Goal: Task Accomplishment & Management: Use online tool/utility

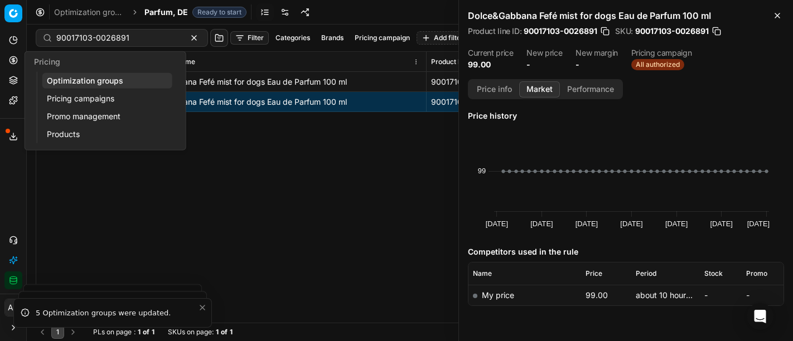
click at [17, 59] on circle at bounding box center [12, 59] width 7 height 7
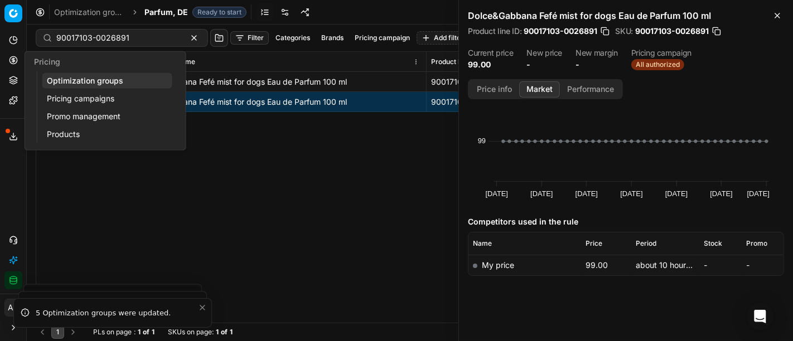
click at [64, 74] on link "Optimization groups" at bounding box center [107, 81] width 130 height 16
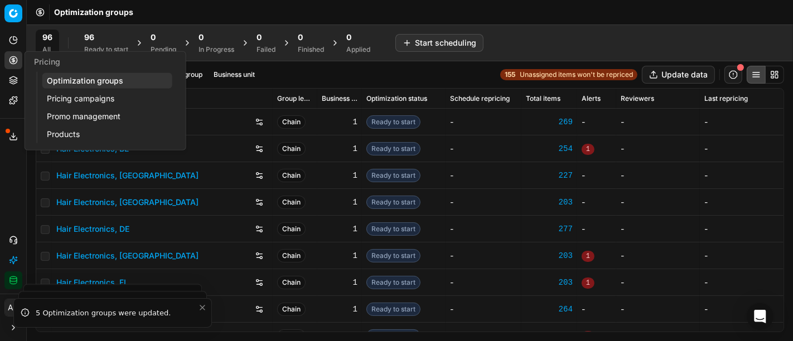
click at [93, 40] on span "96" at bounding box center [89, 37] width 10 height 11
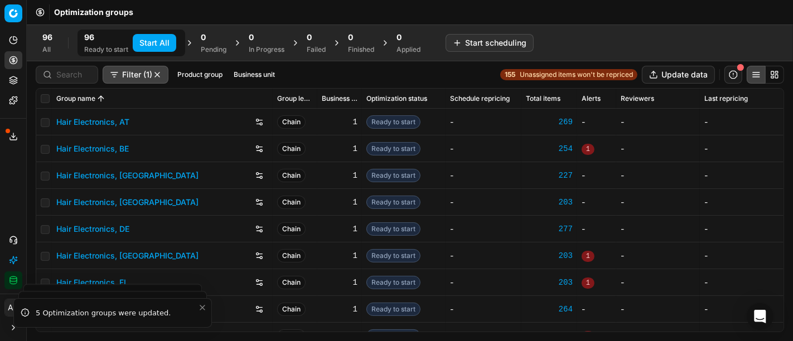
click at [143, 40] on button "Start All" at bounding box center [155, 43] width 44 height 18
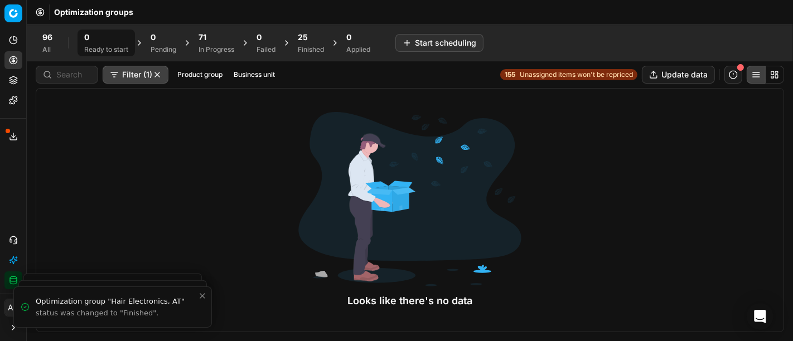
click at [309, 46] on div "Finished" at bounding box center [311, 49] width 26 height 9
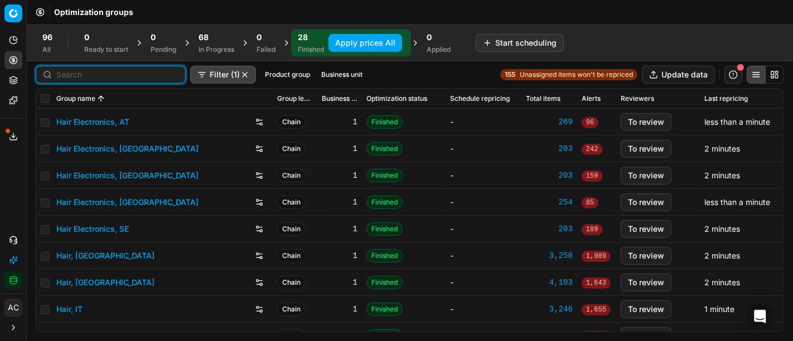
click at [71, 76] on input at bounding box center [117, 74] width 122 height 11
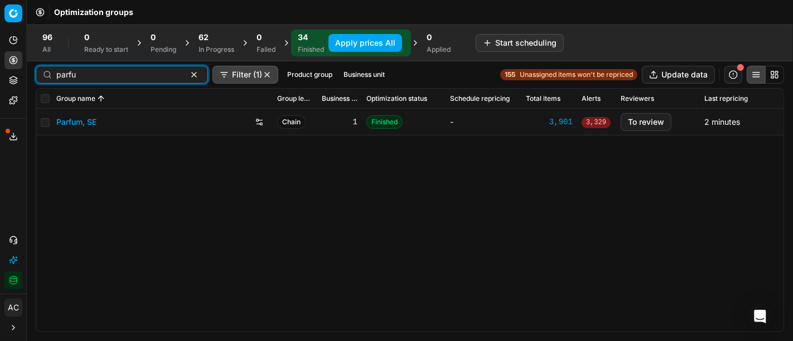
type input "parfu"
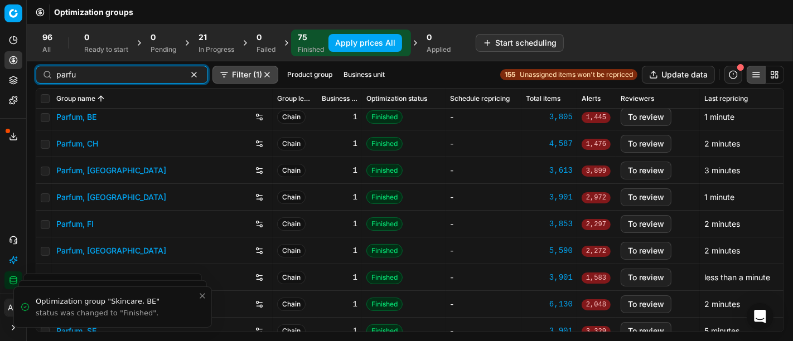
scroll to position [44, 0]
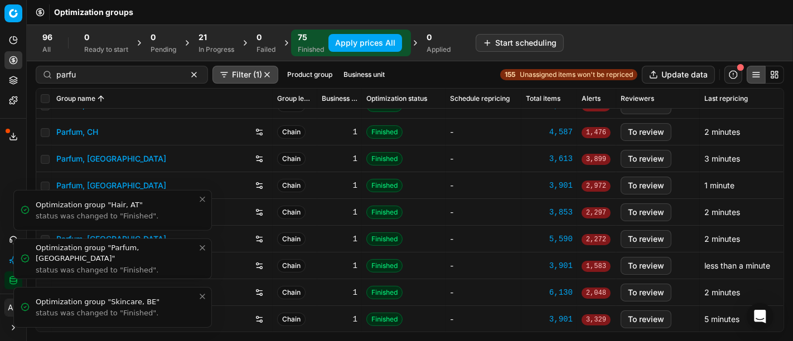
click at [203, 297] on icon "Close toast" at bounding box center [202, 296] width 9 height 9
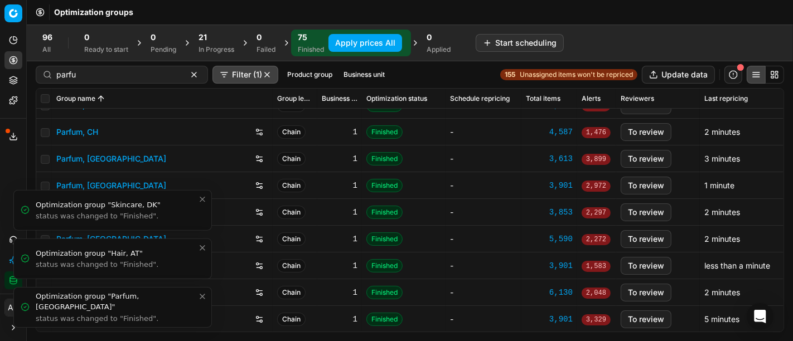
click at [203, 297] on icon "Close toast" at bounding box center [202, 296] width 9 height 9
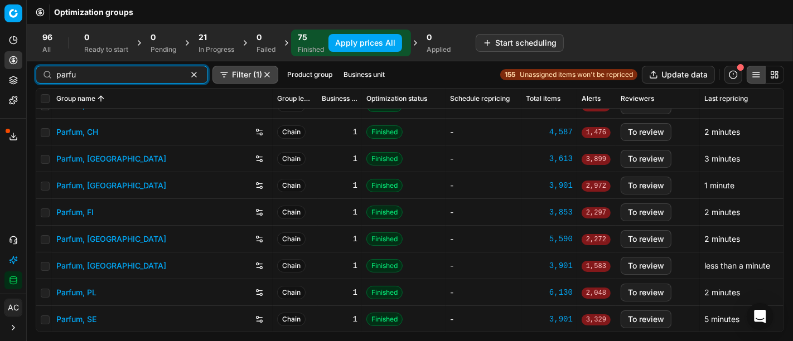
scroll to position [0, 0]
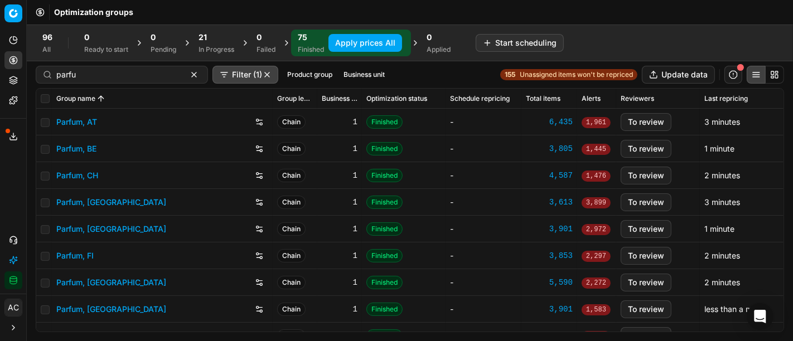
click at [204, 49] on div "In Progress" at bounding box center [217, 49] width 36 height 9
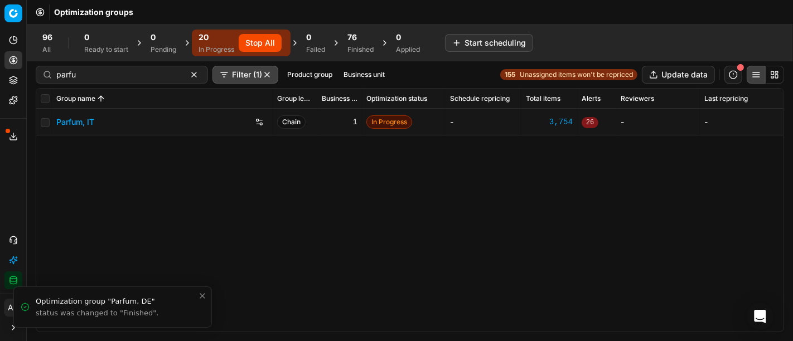
click at [81, 117] on link "Parfum, IT" at bounding box center [75, 122] width 38 height 11
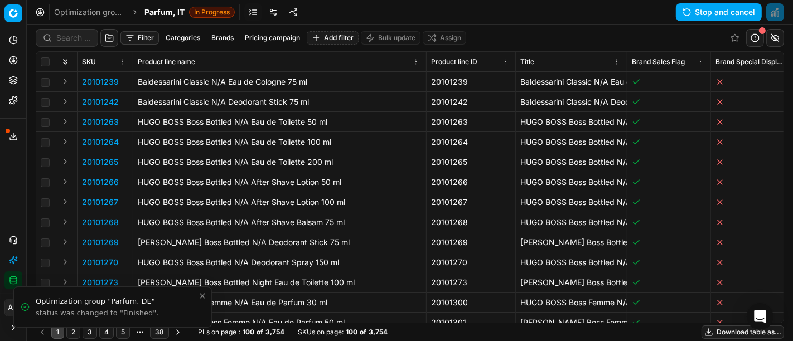
click at [161, 15] on span "Parfum, IT" at bounding box center [165, 12] width 40 height 11
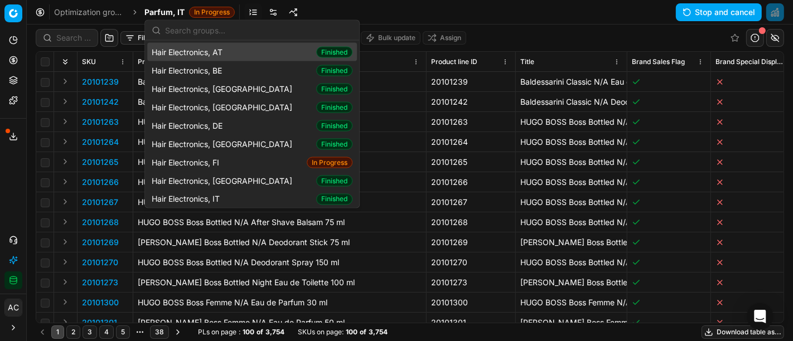
click at [210, 35] on input "text" at bounding box center [258, 30] width 187 height 22
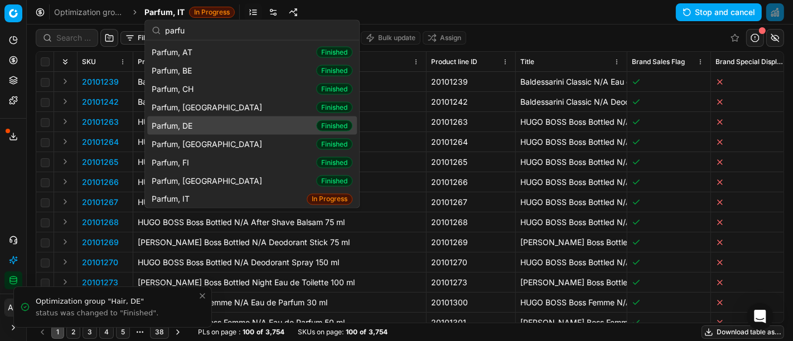
type input "parfu"
click at [213, 128] on div "Parfum, DE Finished" at bounding box center [252, 126] width 210 height 18
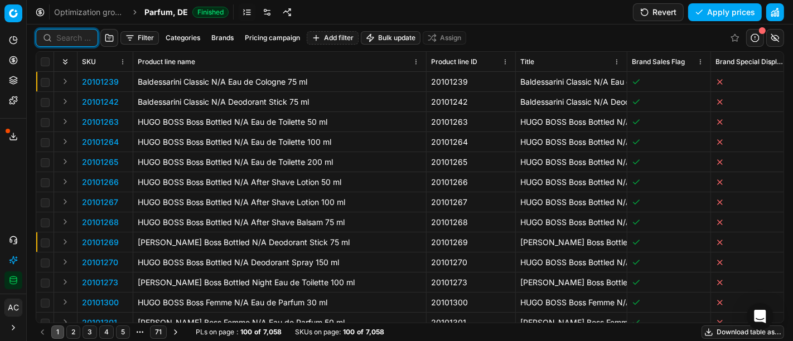
click at [76, 36] on input at bounding box center [73, 37] width 35 height 11
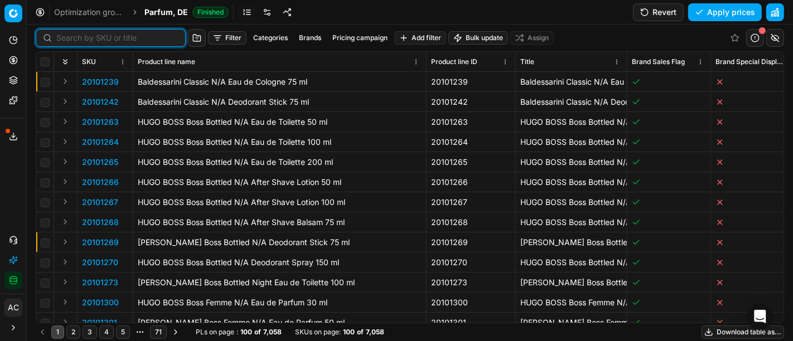
paste input "90017103-0026891"
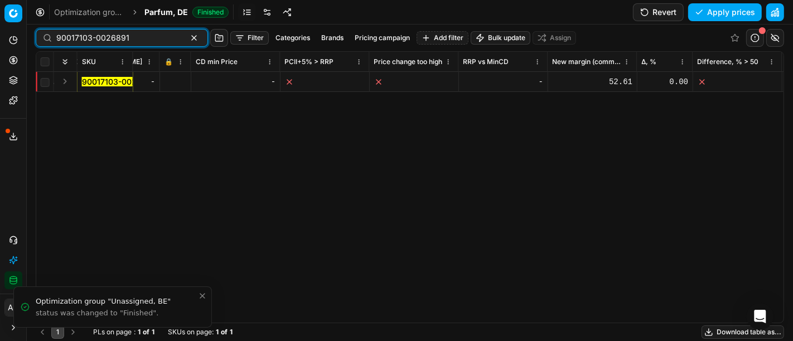
scroll to position [0, 1561]
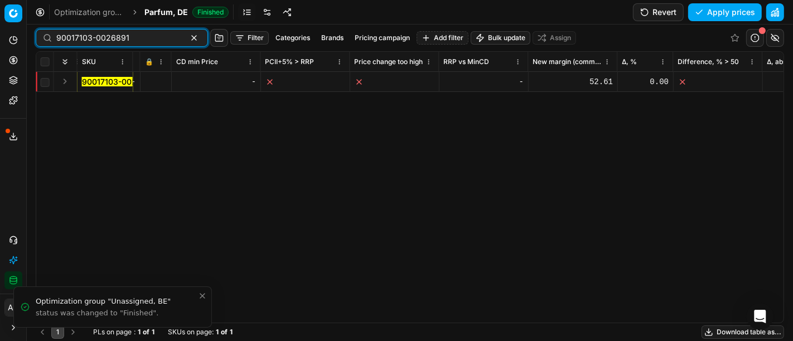
type input "90017103-0026891"
click at [66, 83] on button "Expand" at bounding box center [65, 81] width 13 height 13
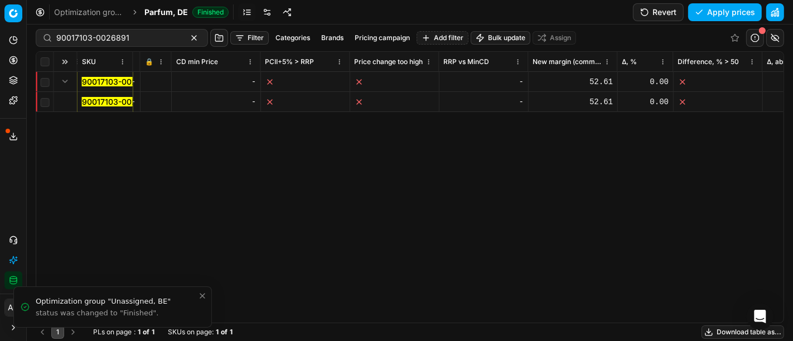
click at [95, 104] on mark "90017103-0026891" at bounding box center [118, 101] width 73 height 9
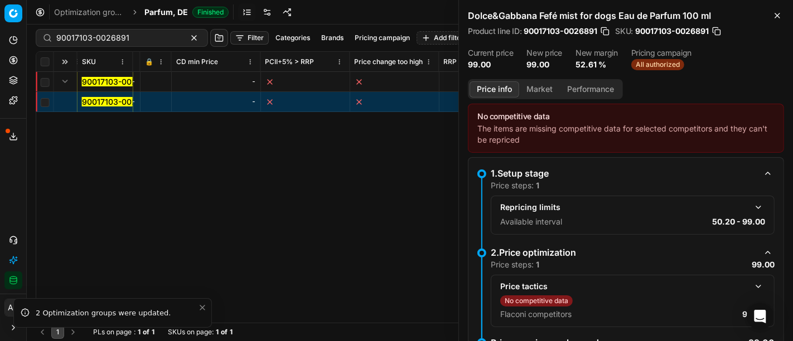
scroll to position [41, 0]
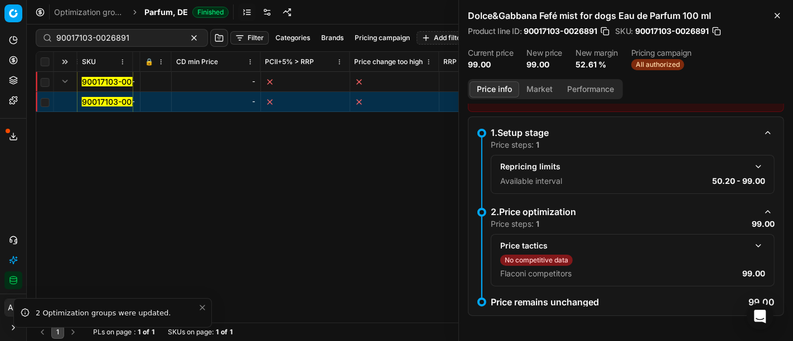
click at [755, 248] on button "button" at bounding box center [758, 245] width 13 height 13
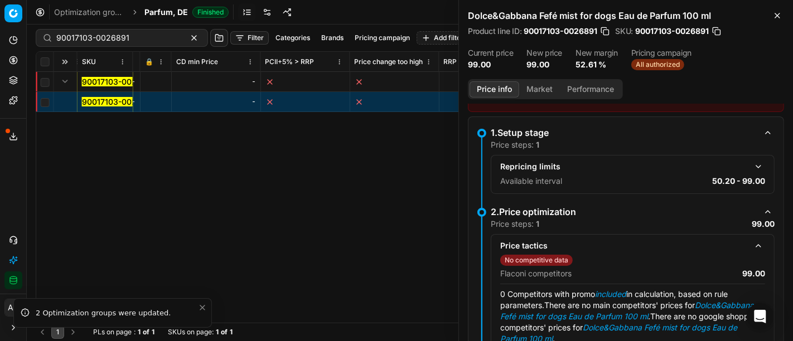
click at [527, 95] on button "Market" at bounding box center [539, 89] width 41 height 16
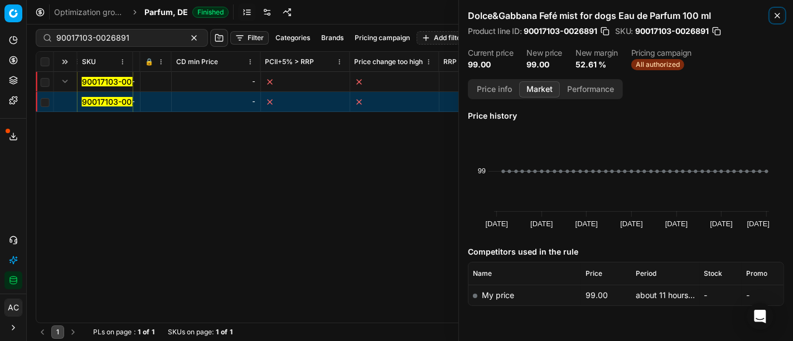
click at [774, 14] on icon "button" at bounding box center [777, 15] width 9 height 9
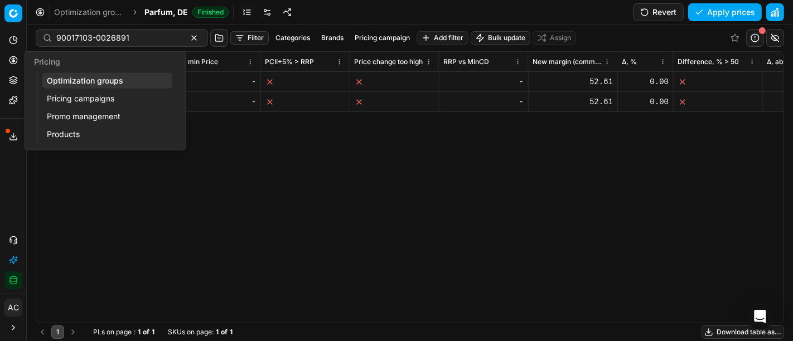
click at [4, 63] on button "Pricing" at bounding box center [13, 60] width 18 height 18
click at [69, 81] on link "Optimization groups" at bounding box center [107, 81] width 130 height 16
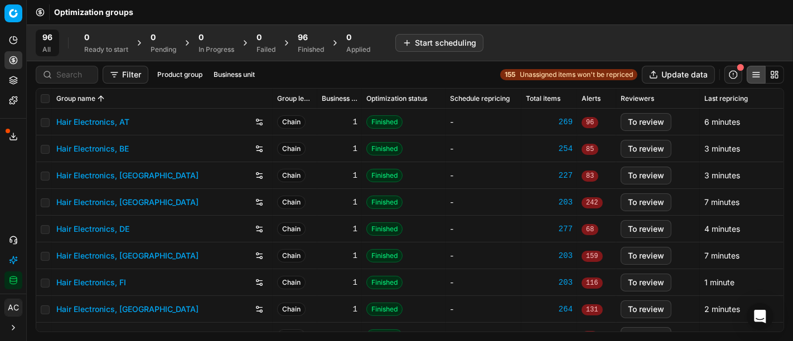
click at [643, 12] on div "Optimization groups" at bounding box center [410, 12] width 767 height 25
click at [314, 40] on div "96" at bounding box center [311, 37] width 26 height 11
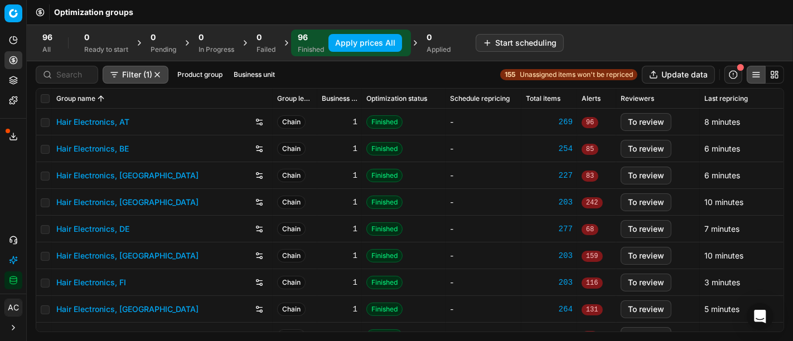
click at [344, 46] on button "Apply prices All" at bounding box center [366, 43] width 74 height 18
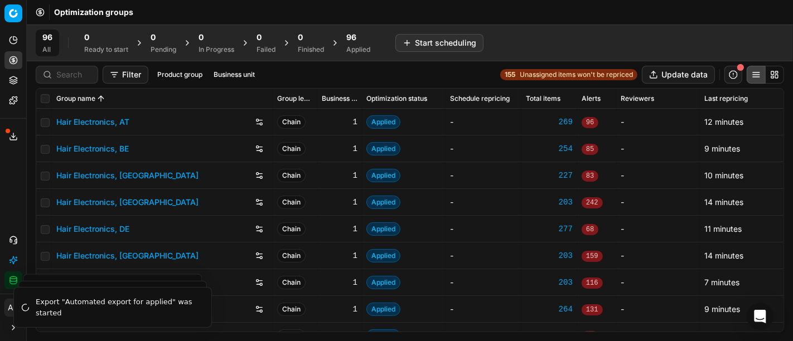
click at [352, 44] on div "96 Applied" at bounding box center [359, 43] width 24 height 22
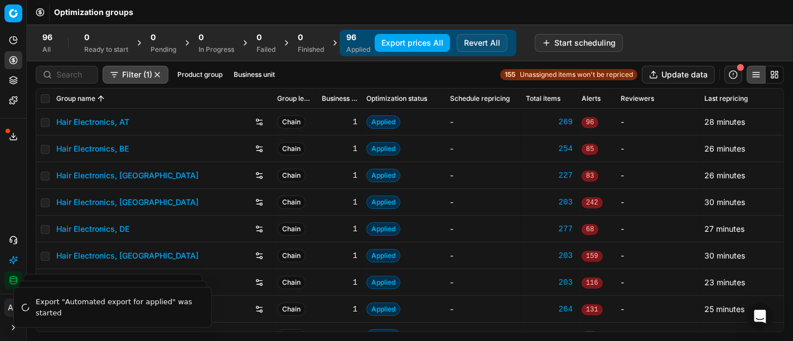
click at [414, 47] on button "Export prices All" at bounding box center [412, 43] width 75 height 18
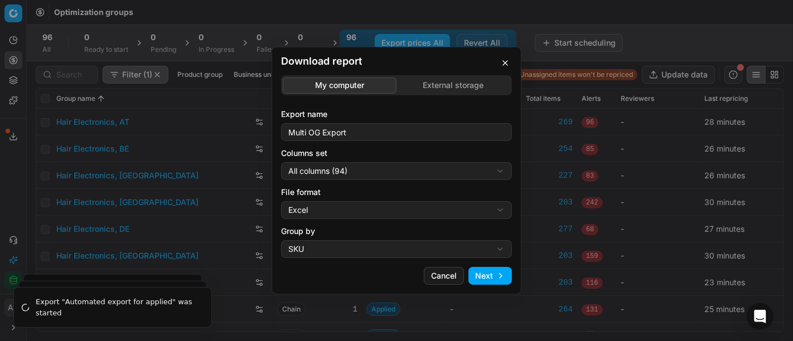
click at [368, 174] on div "Download report My computer External storage Export name Multi OG Export Column…" at bounding box center [396, 170] width 793 height 341
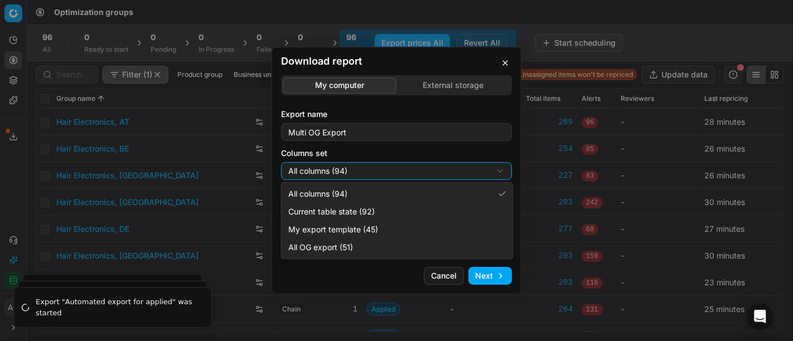
select select "custom"
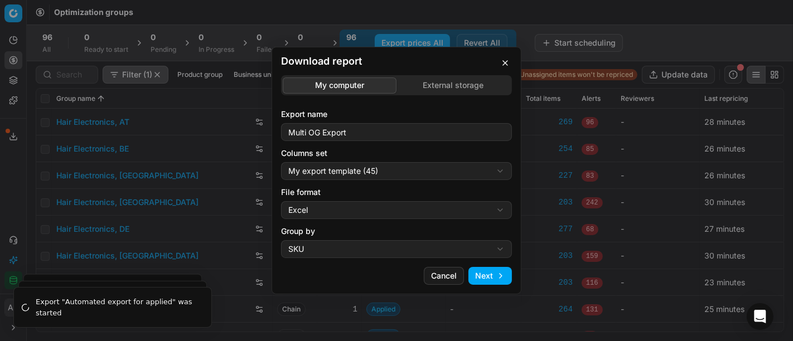
click at [330, 206] on div "Download report My computer External storage Export name Multi OG Export Column…" at bounding box center [396, 170] width 793 height 341
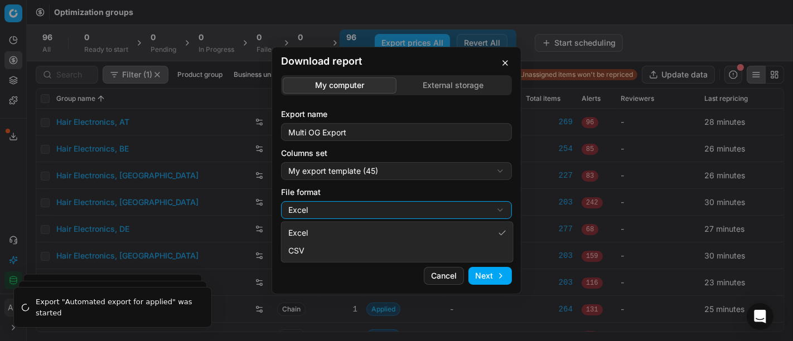
select select "csv"
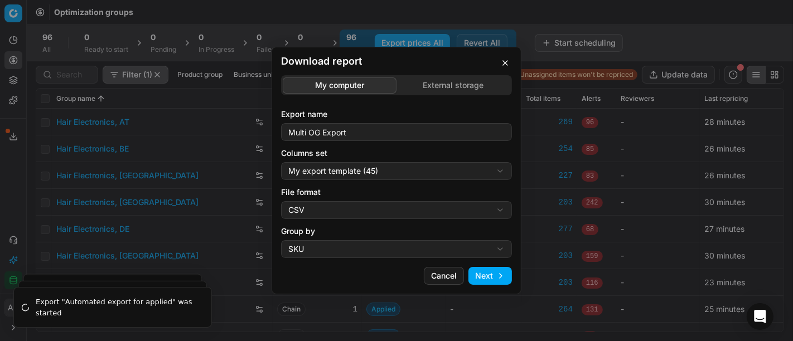
click at [490, 278] on button "Next" at bounding box center [491, 276] width 44 height 18
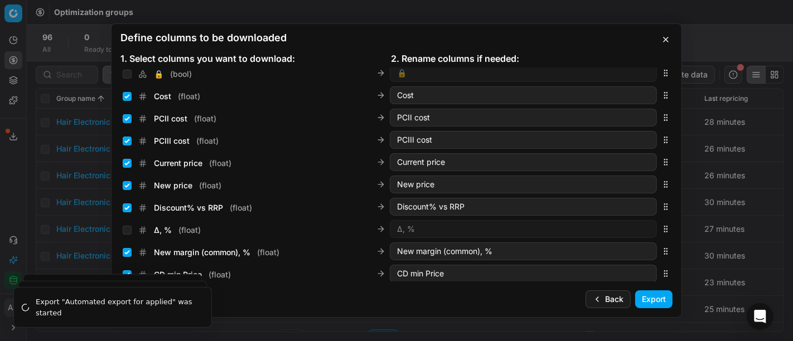
scroll to position [183, 0]
click at [127, 161] on input "Current price ( float )" at bounding box center [127, 164] width 9 height 9
checkbox input "false"
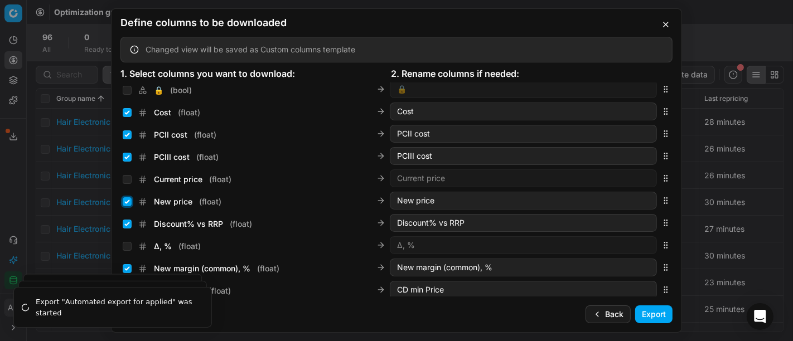
click at [128, 202] on input "New price ( float )" at bounding box center [127, 202] width 9 height 9
checkbox input "false"
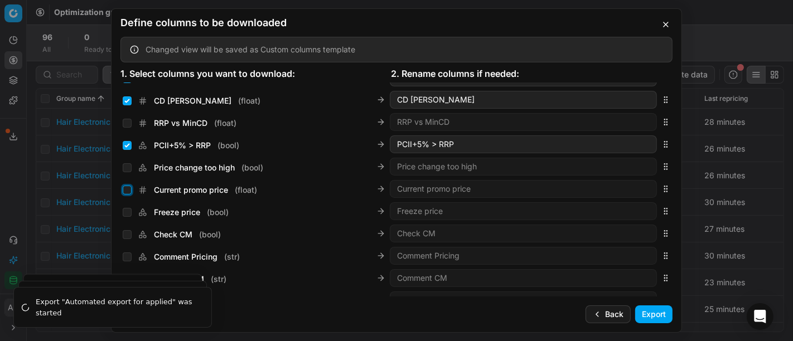
click at [127, 189] on input "Current promo price ( float )" at bounding box center [127, 190] width 9 height 9
checkbox input "true"
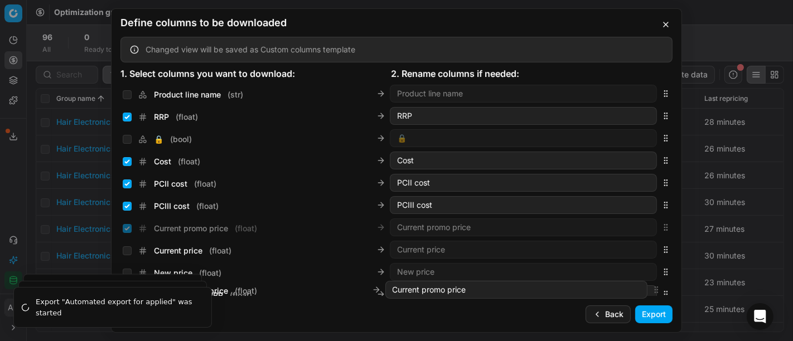
scroll to position [143, 0]
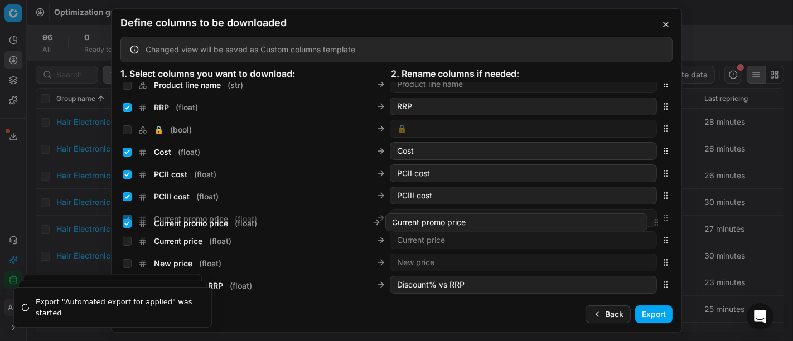
drag, startPoint x: 657, startPoint y: 187, endPoint x: 657, endPoint y: 222, distance: 34.6
click at [662, 222] on icon "button" at bounding box center [666, 218] width 9 height 9
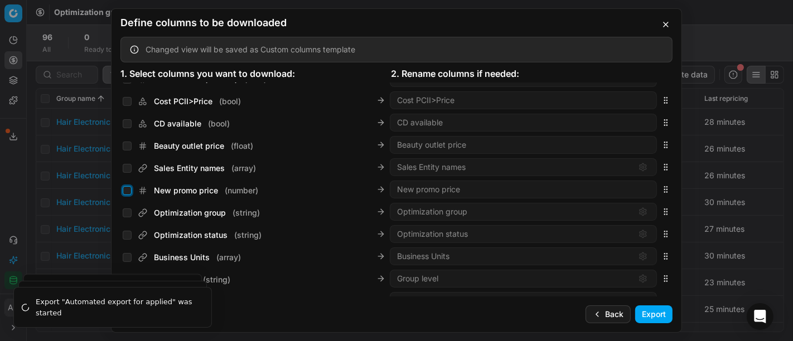
click at [126, 190] on input "New promo price ( number )" at bounding box center [127, 190] width 9 height 9
checkbox input "true"
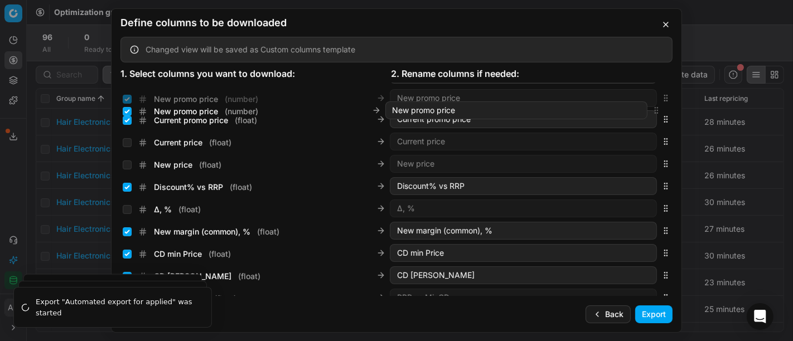
scroll to position [260, 0]
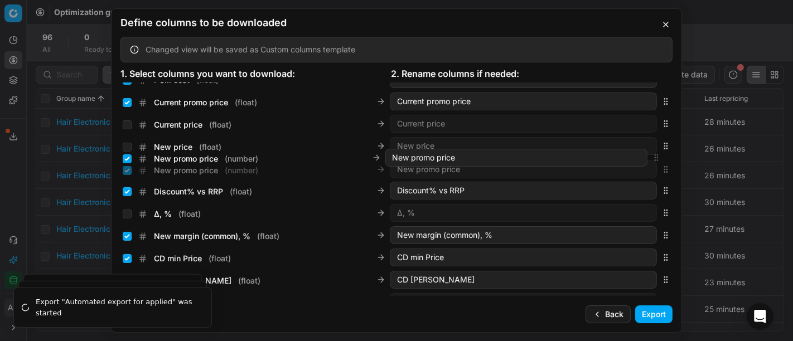
drag, startPoint x: 657, startPoint y: 190, endPoint x: 639, endPoint y: 160, distance: 35.5
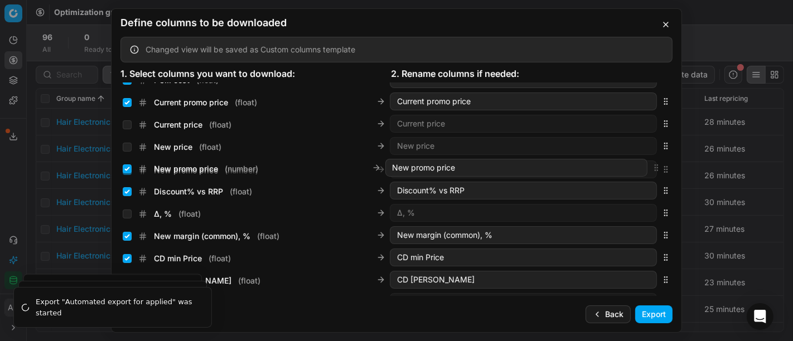
click at [639, 160] on div "New promo price ( number ) New promo price" at bounding box center [397, 169] width 552 height 22
click at [666, 315] on button "Export" at bounding box center [654, 315] width 37 height 18
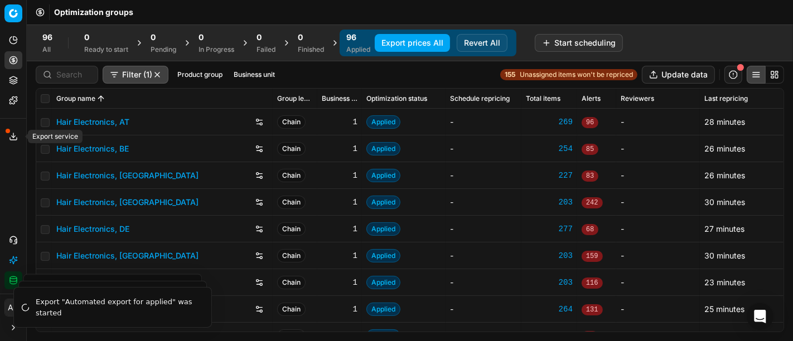
click at [11, 138] on icon at bounding box center [13, 136] width 9 height 9
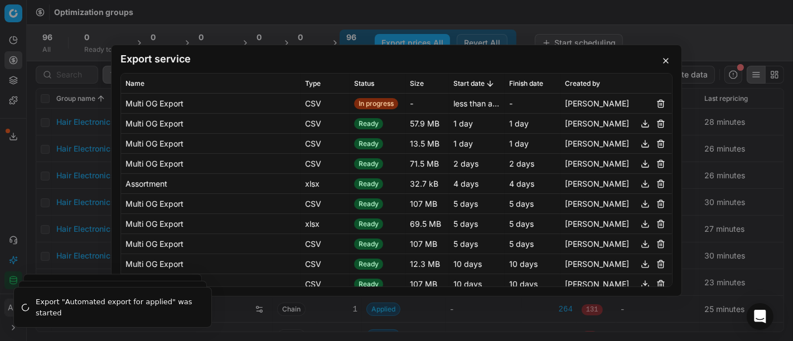
click at [668, 61] on button "button" at bounding box center [666, 60] width 13 height 13
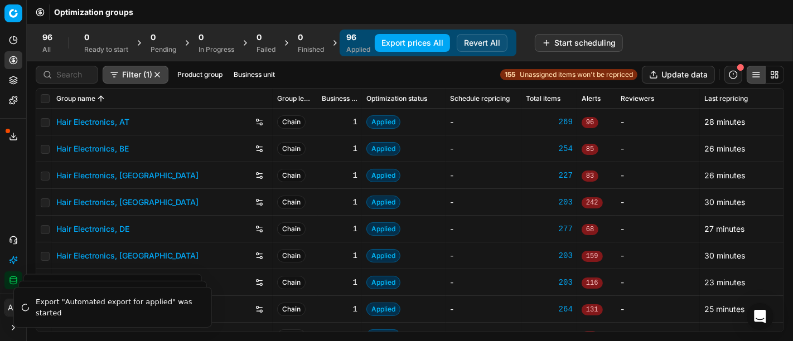
click at [15, 134] on icon at bounding box center [13, 136] width 9 height 9
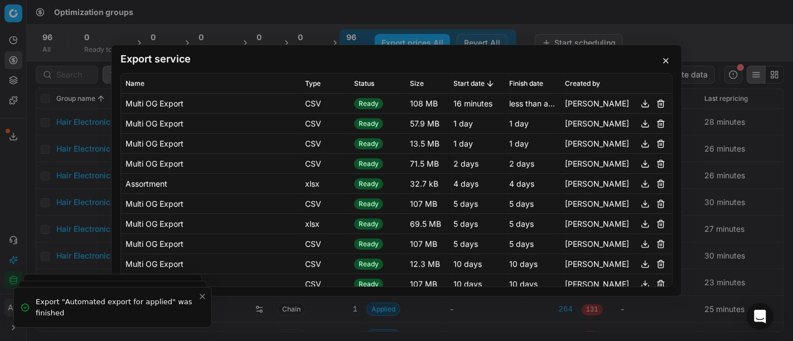
click at [639, 105] on button "button" at bounding box center [645, 103] width 13 height 13
